Goal: Task Accomplishment & Management: Use online tool/utility

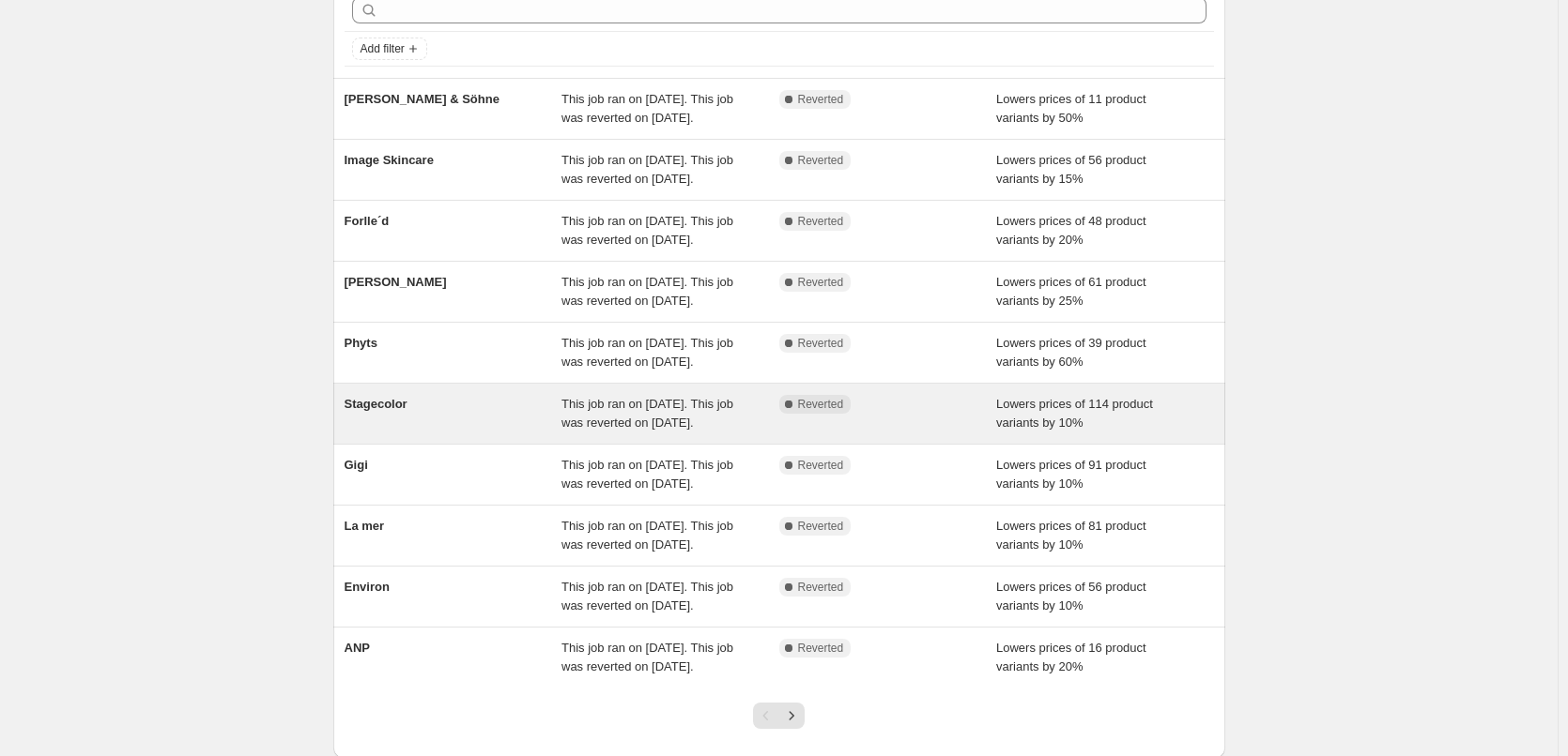
scroll to position [398, 0]
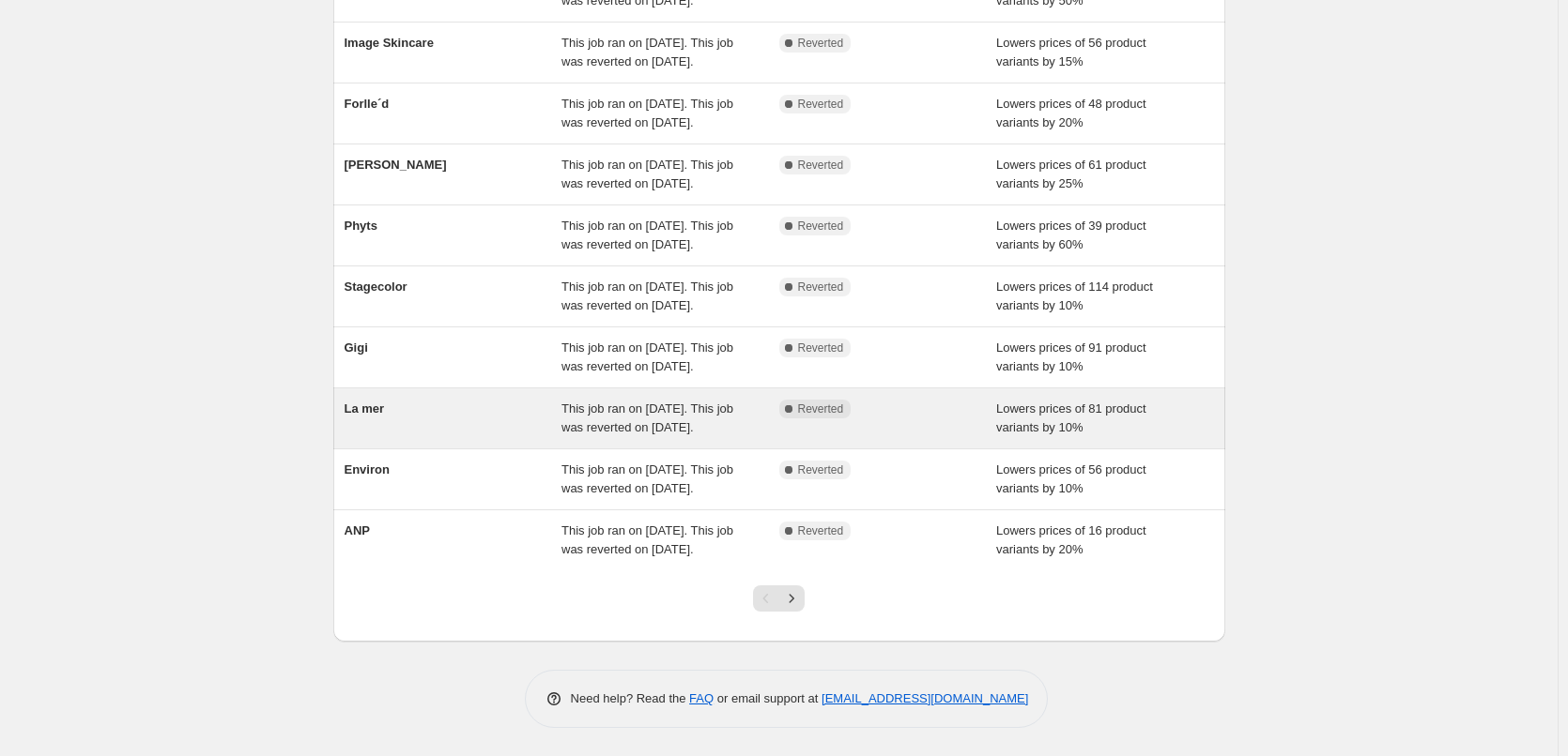
click at [367, 400] on div "La mer" at bounding box center [453, 419] width 218 height 37
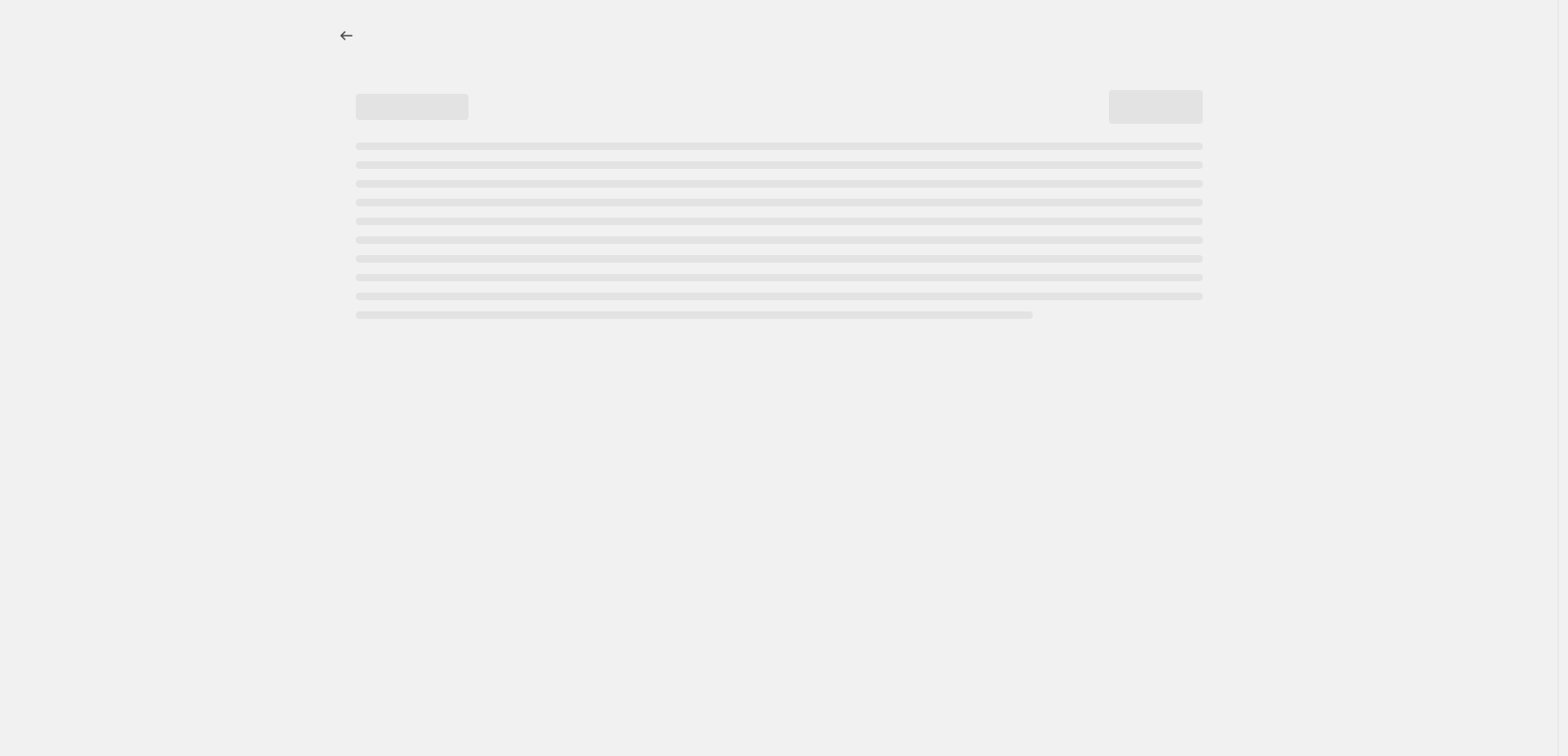
select select "percentage"
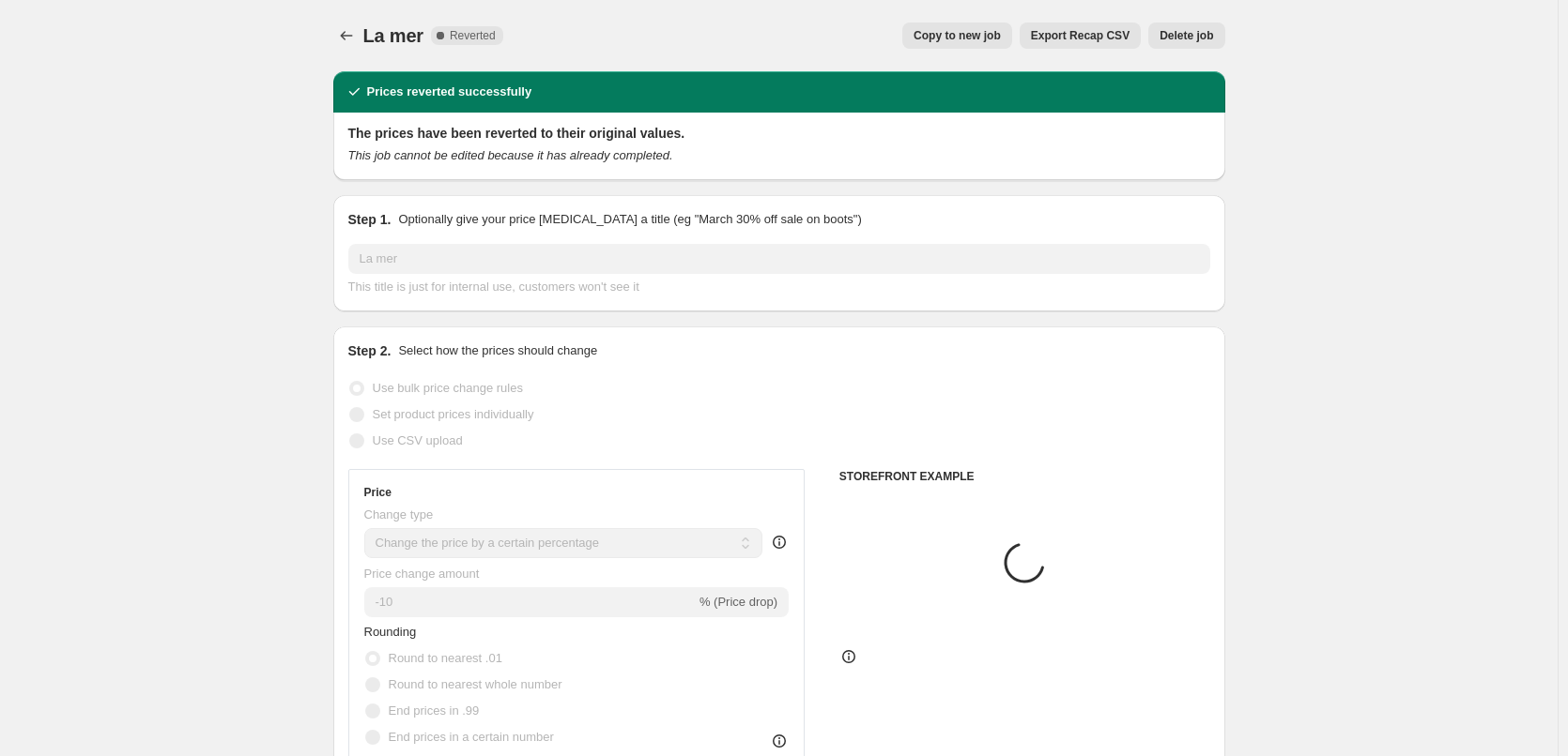
select select "vendor"
click at [938, 49] on div "La mer. This page is ready La mer Complete Reverted Copy to new job Export Reca…" at bounding box center [780, 35] width 892 height 71
click at [949, 35] on span "Copy to new job" at bounding box center [957, 35] width 87 height 15
select select "percentage"
select select "vendor"
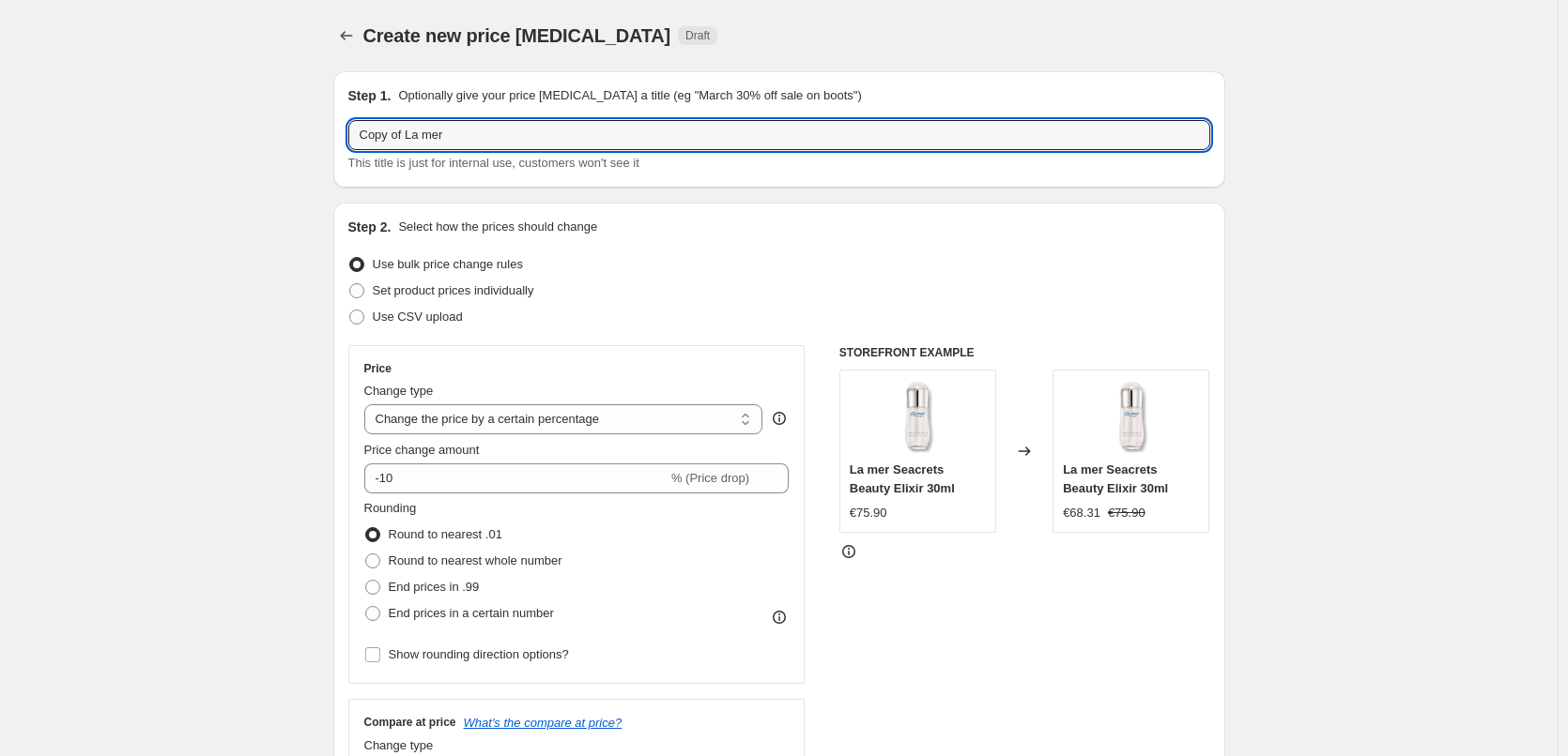
drag, startPoint x: 409, startPoint y: 135, endPoint x: 217, endPoint y: 143, distance: 192.2
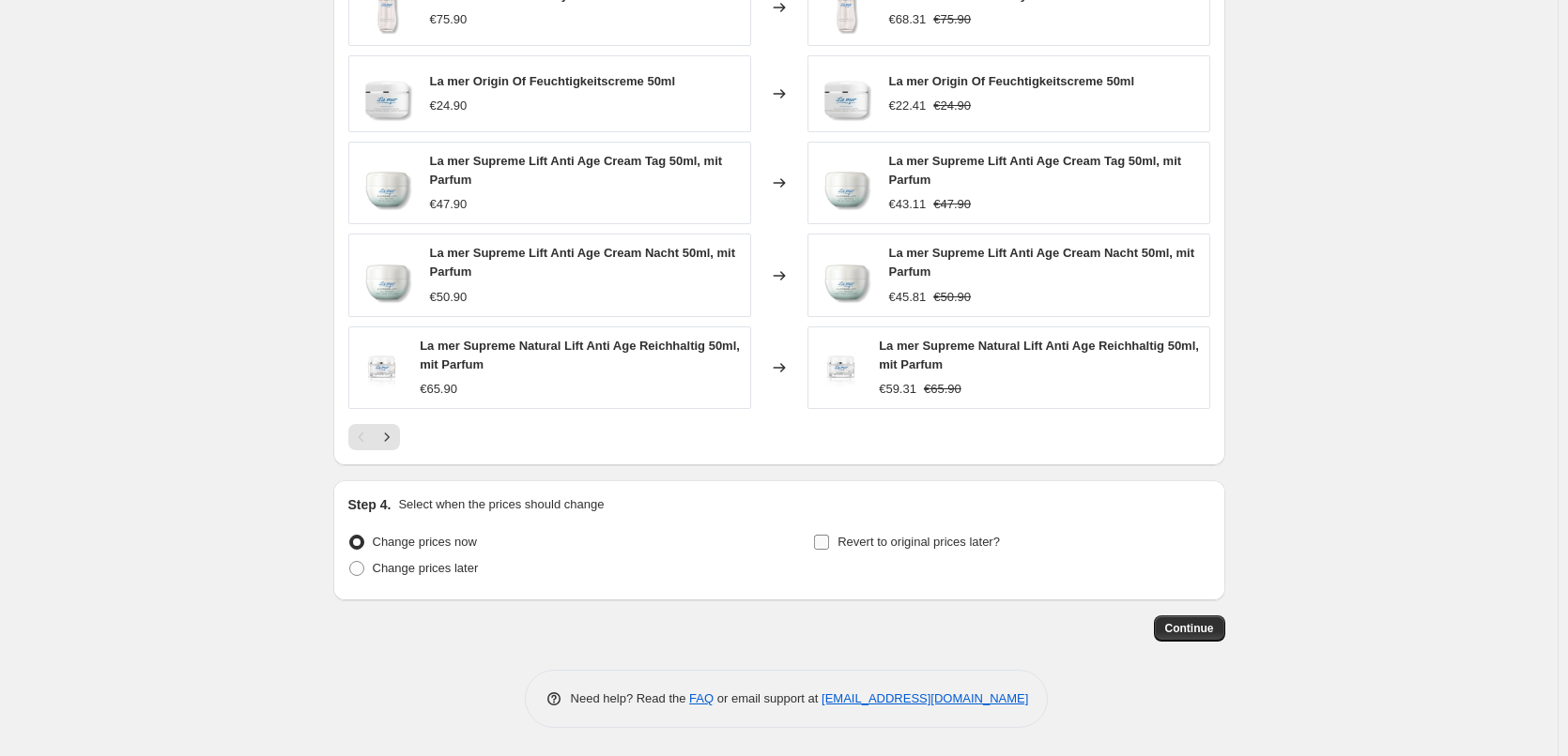
type input "La mer"
click at [906, 548] on span "Revert to original prices later?" at bounding box center [918, 542] width 162 height 14
click at [829, 548] on input "Revert to original prices later?" at bounding box center [821, 542] width 15 height 15
checkbox input "true"
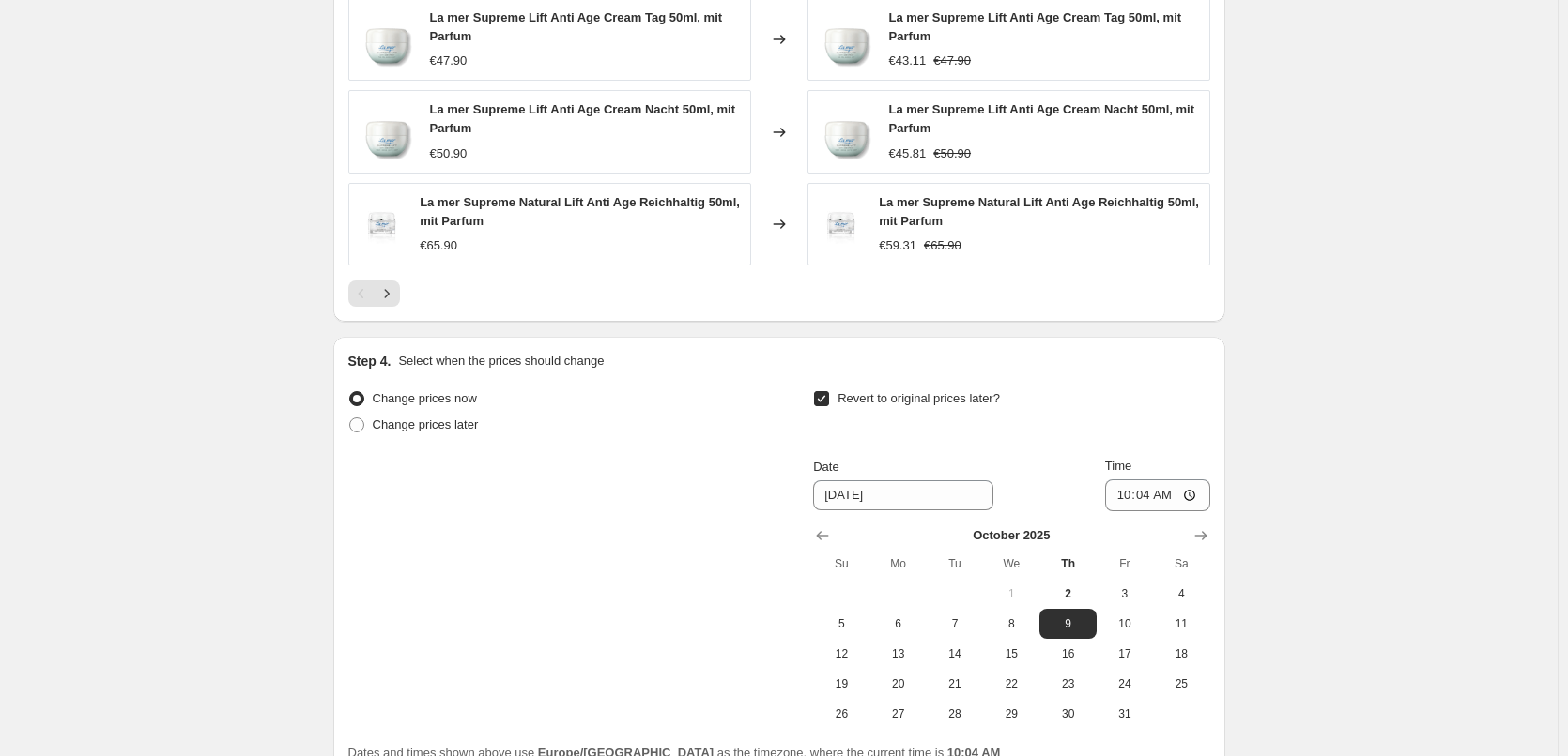
scroll to position [1670, 0]
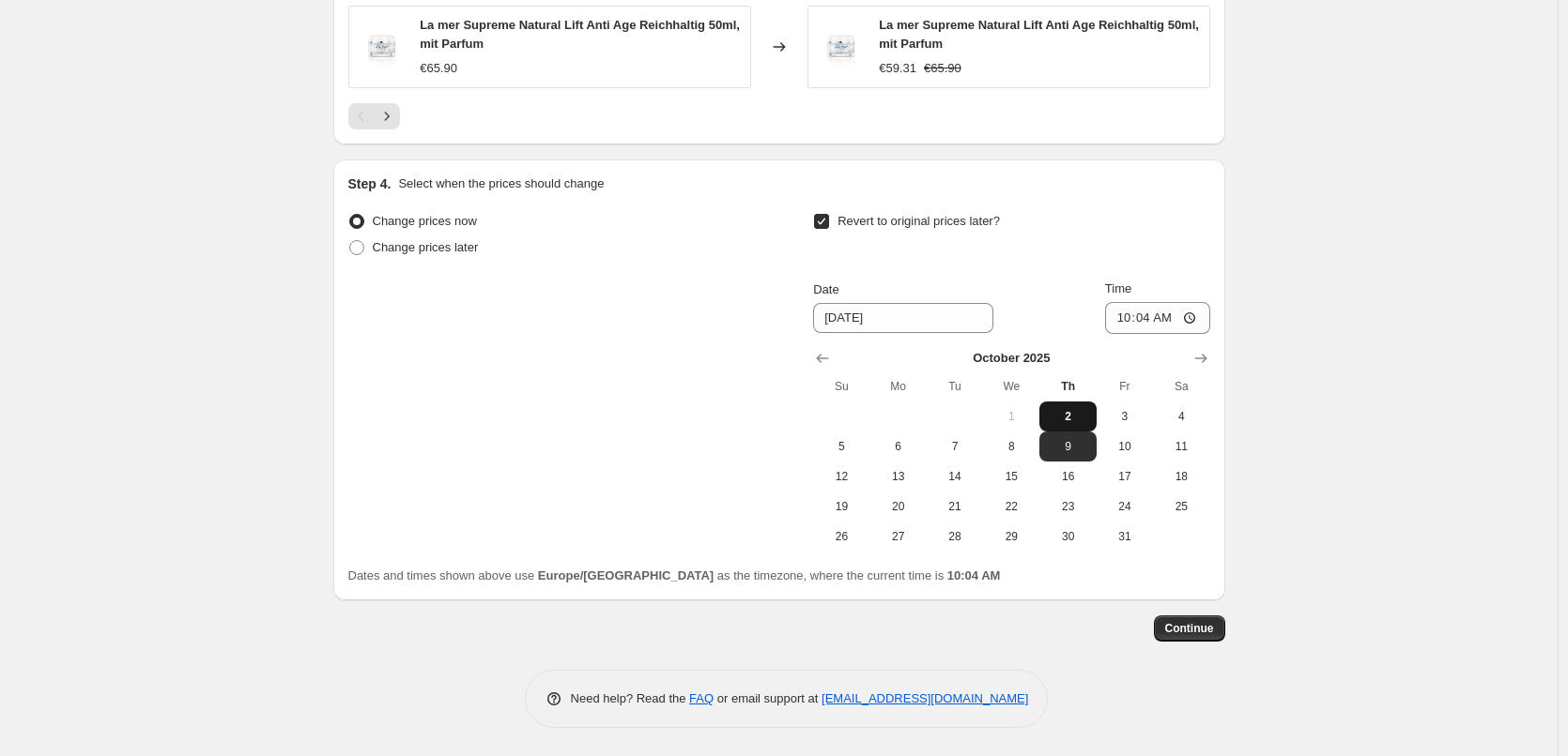
click at [1065, 408] on button "2" at bounding box center [1067, 417] width 57 height 30
click at [1134, 411] on span "3" at bounding box center [1125, 416] width 41 height 15
click at [1169, 416] on span "4" at bounding box center [1181, 416] width 41 height 15
click at [902, 427] on td at bounding box center [899, 417] width 57 height 30
click at [926, 463] on button "13" at bounding box center [899, 476] width 57 height 30
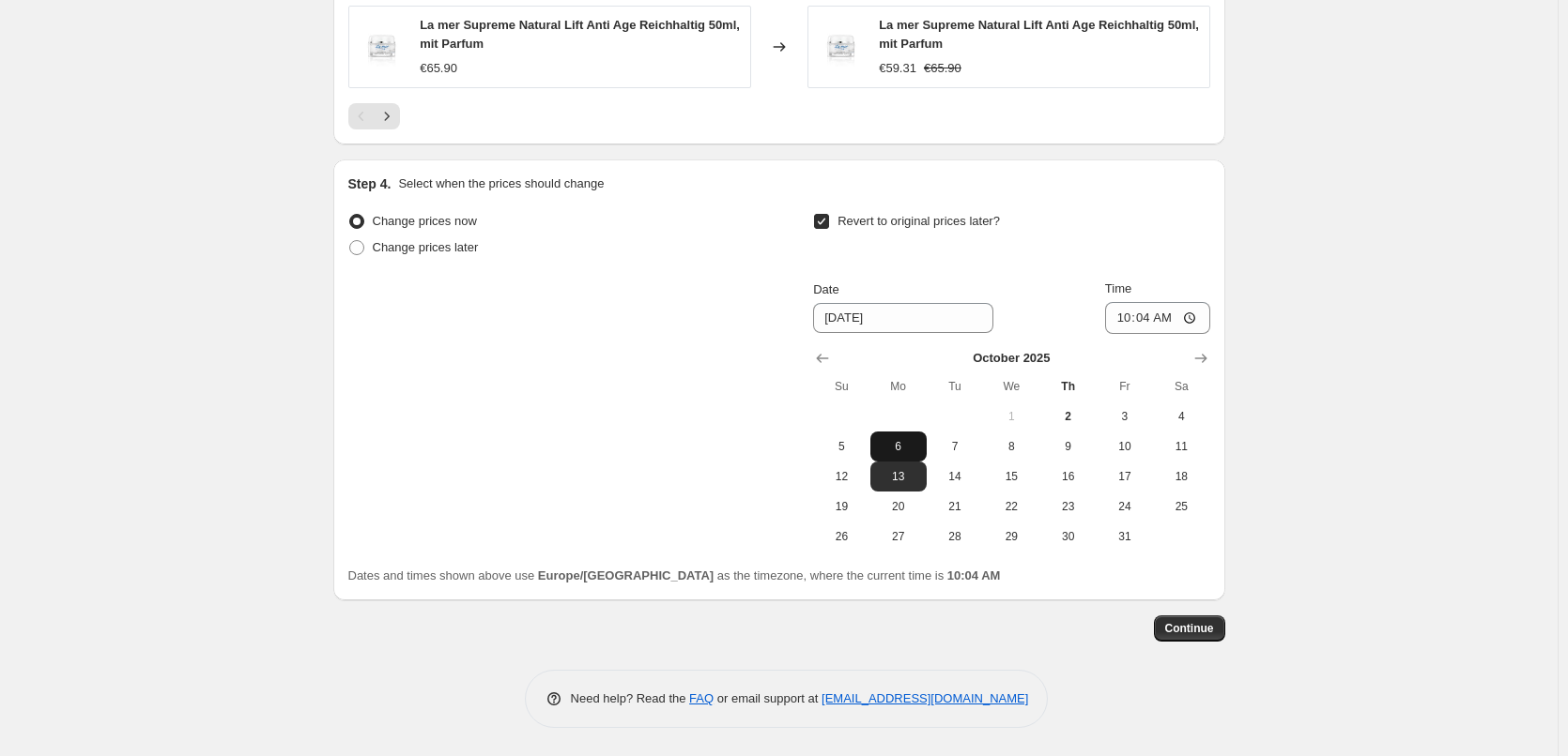
click at [909, 447] on span "6" at bounding box center [898, 446] width 41 height 15
type input "10/6/2025"
click at [1124, 314] on input "10:04" at bounding box center [1156, 318] width 105 height 32
type input "03:00"
click at [1192, 626] on span "Continue" at bounding box center [1189, 628] width 49 height 15
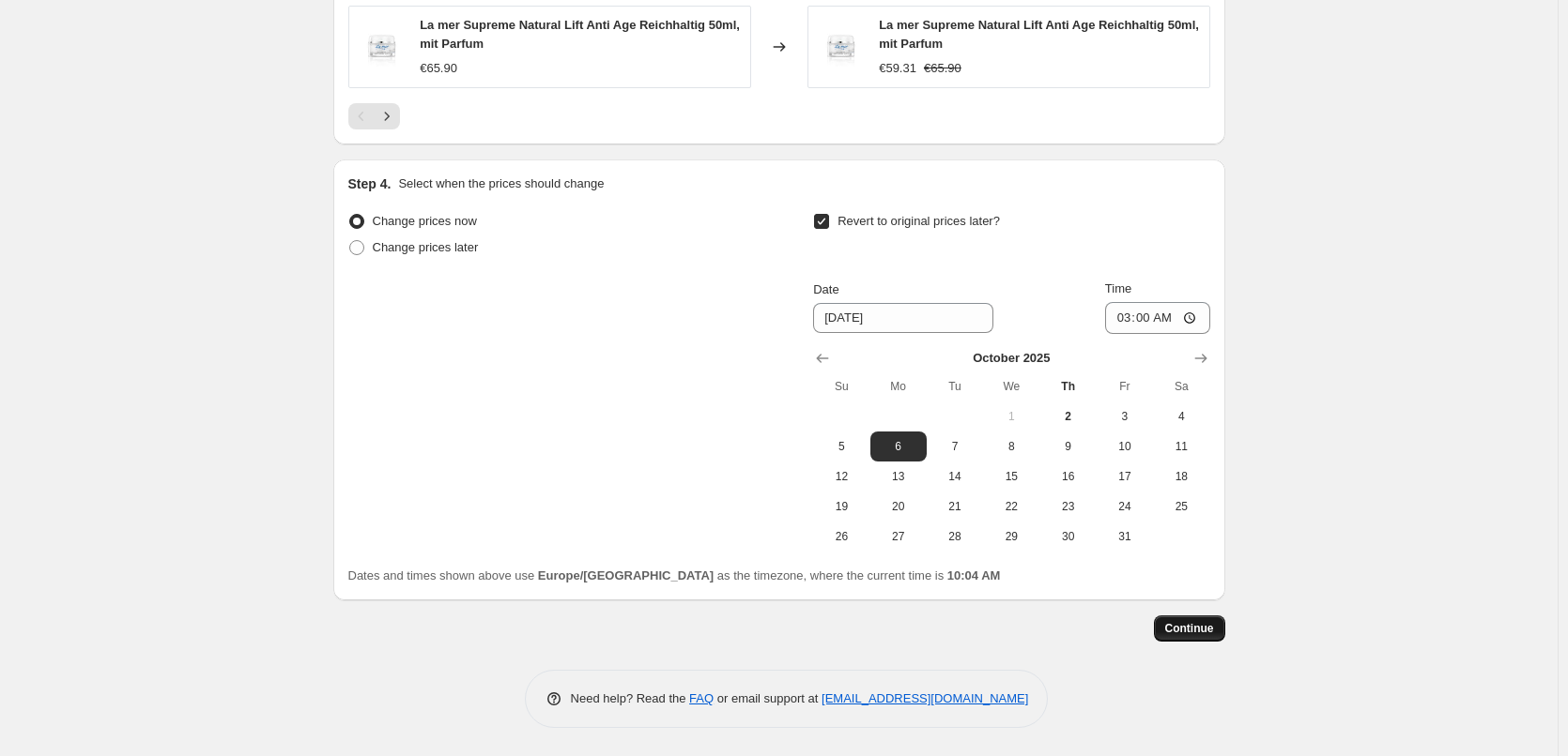
scroll to position [0, 0]
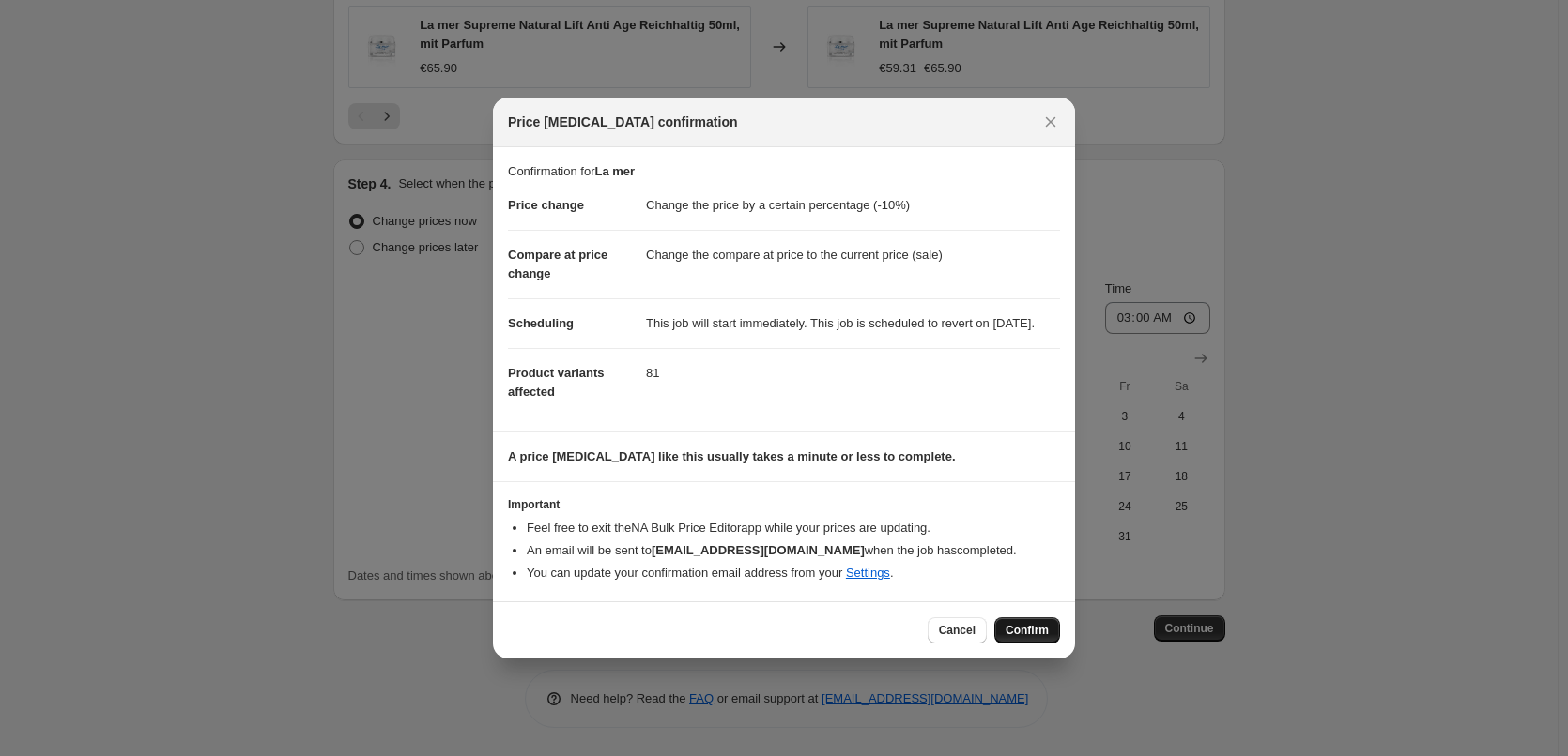
click at [1033, 644] on button "Confirm" at bounding box center [1026, 630] width 66 height 26
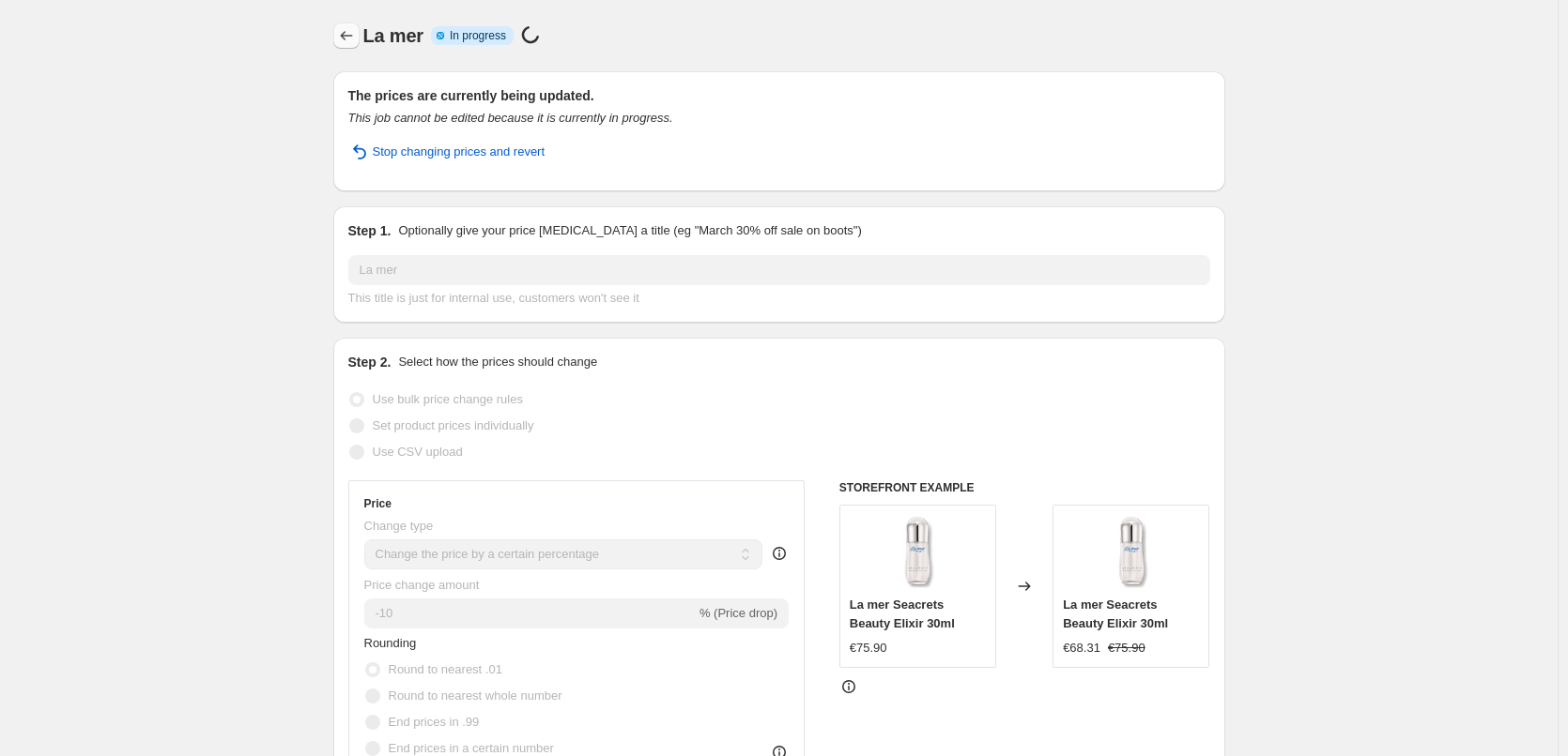
click at [354, 42] on icon "Price change jobs" at bounding box center [346, 35] width 19 height 19
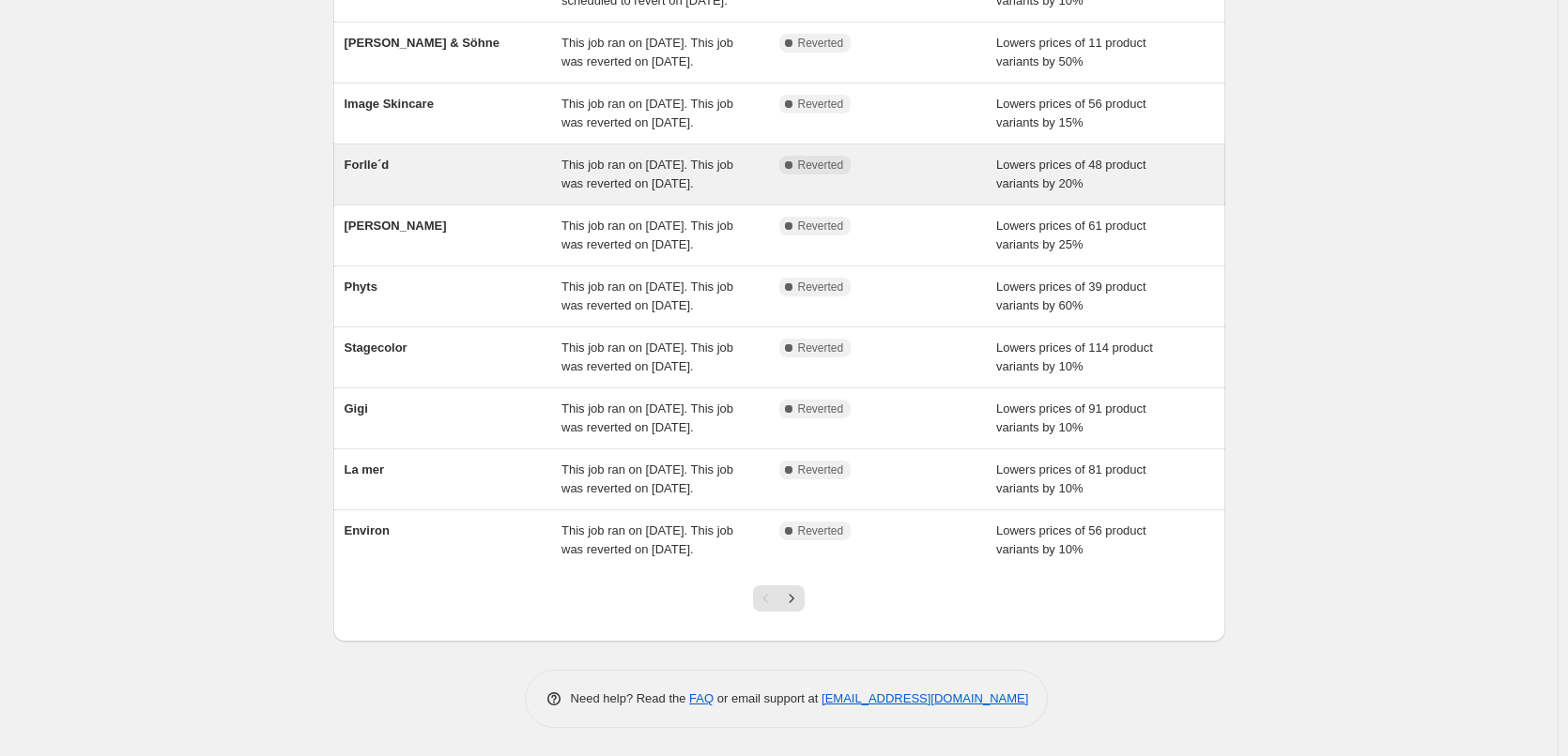
scroll to position [282, 0]
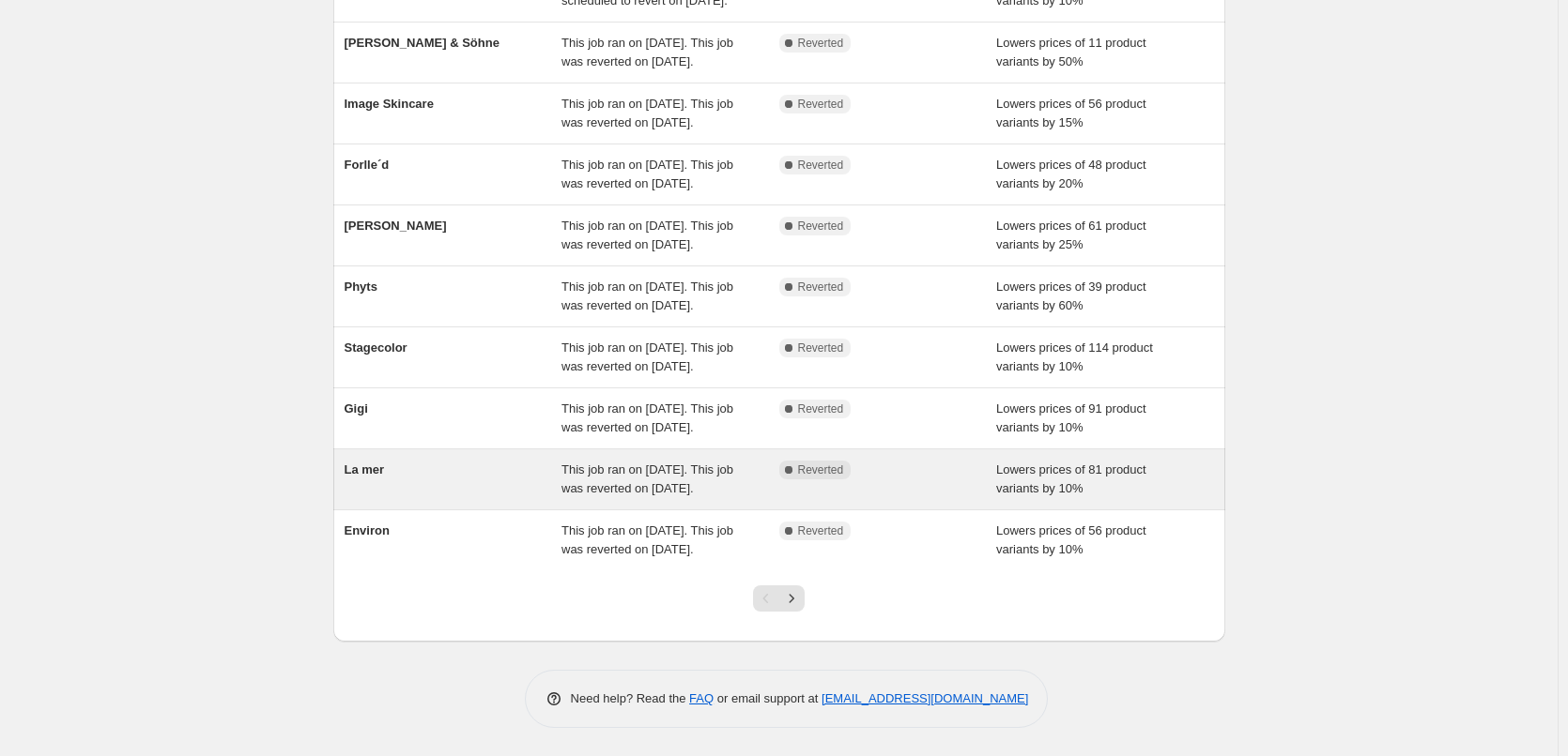
click at [385, 499] on div "La mer" at bounding box center [453, 479] width 218 height 37
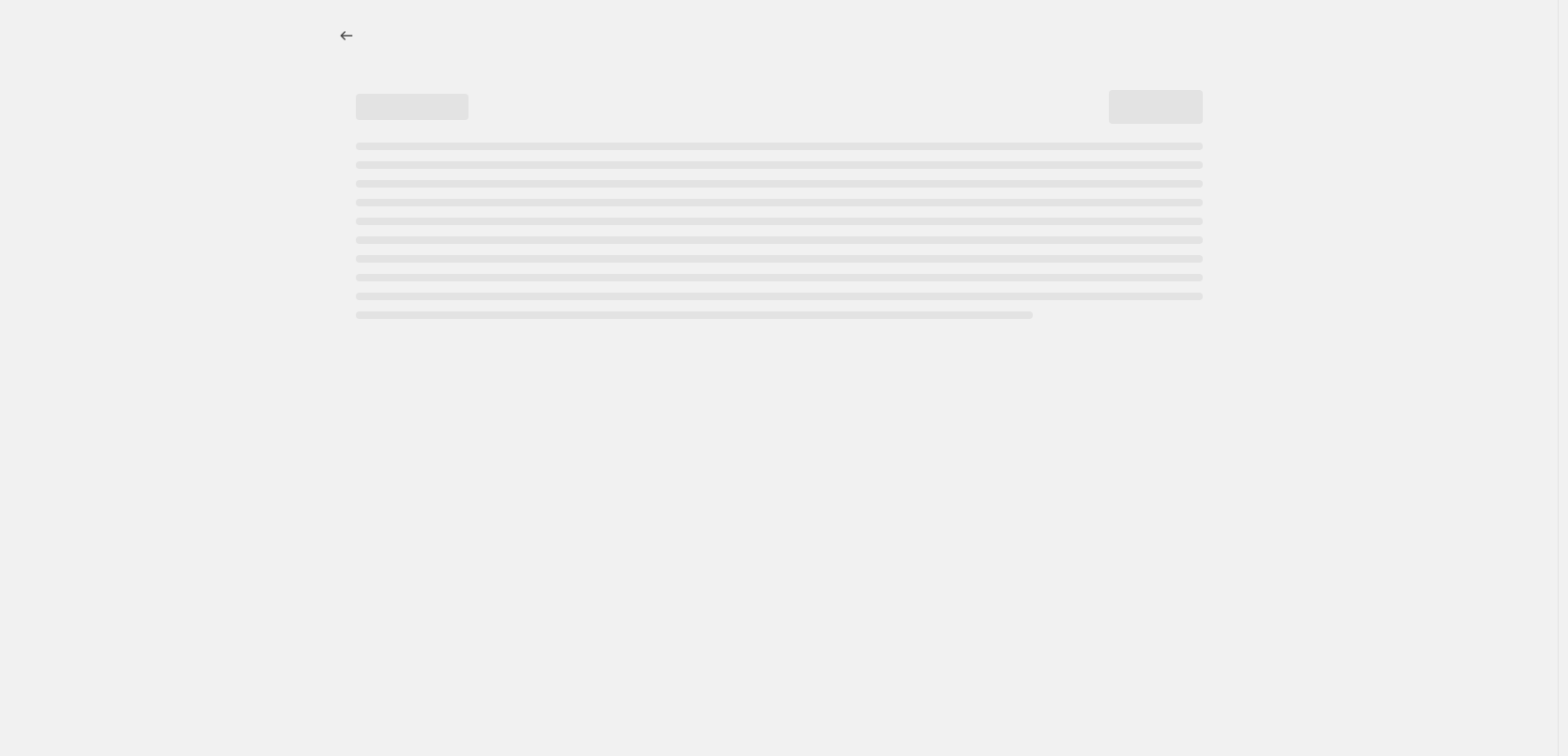
select select "percentage"
select select "vendor"
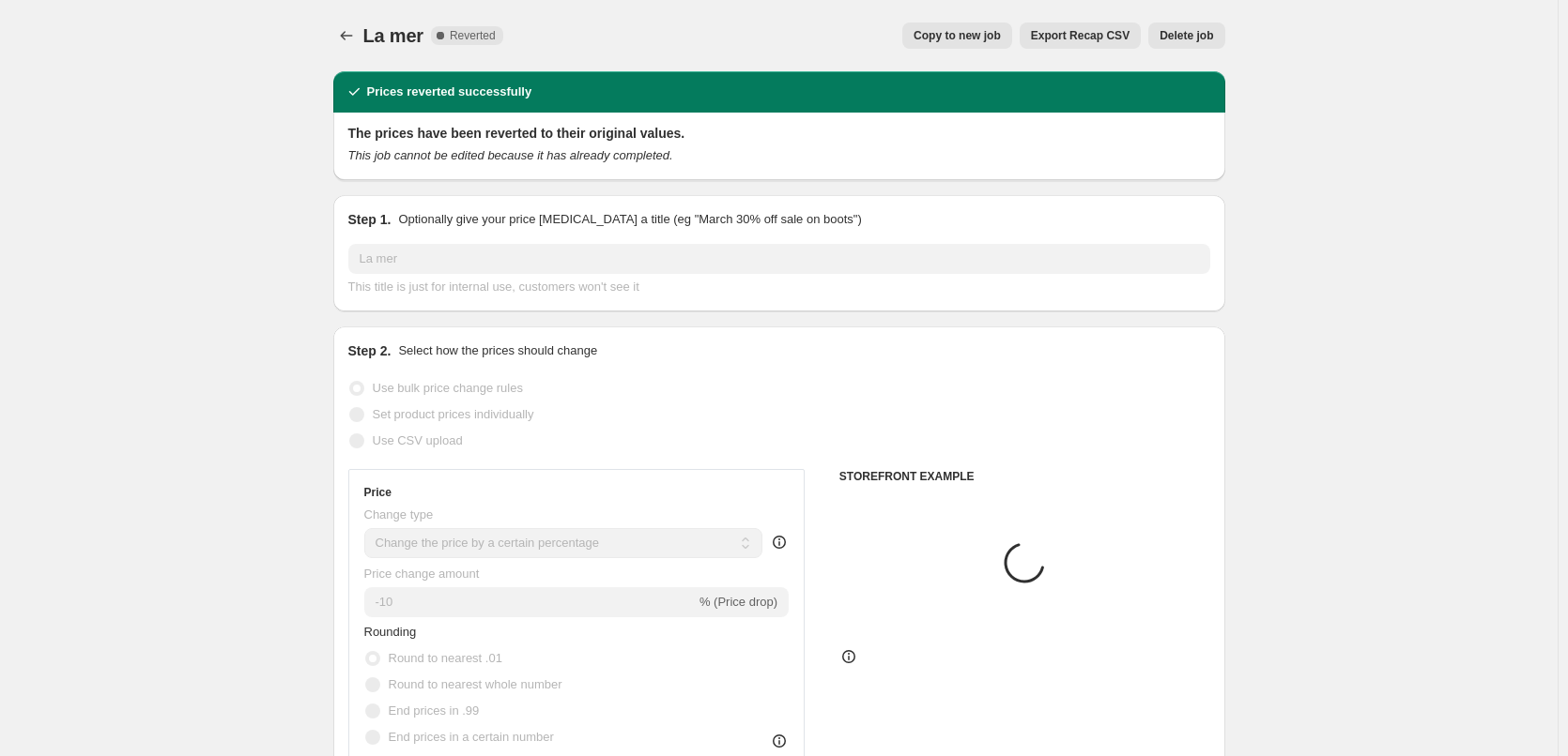
click at [1195, 32] on span "Delete job" at bounding box center [1186, 35] width 54 height 15
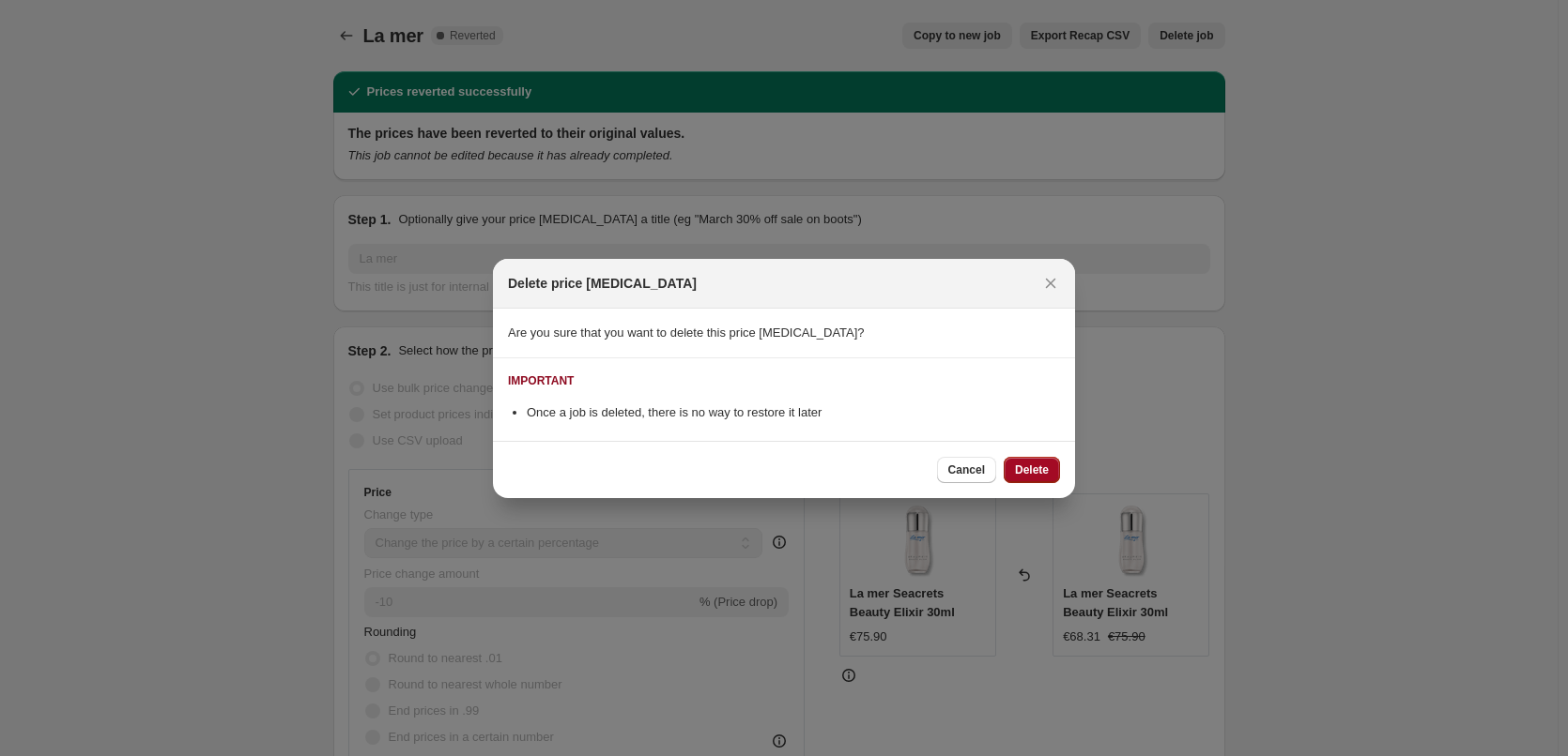
click at [1031, 467] on span "Delete" at bounding box center [1031, 469] width 34 height 15
